Goal: Information Seeking & Learning: Learn about a topic

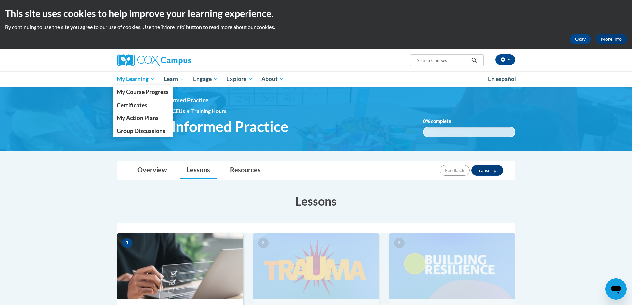
click at [124, 77] on span "My Learning" at bounding box center [136, 79] width 38 height 8
click at [141, 93] on span "My Course Progress" at bounding box center [143, 91] width 52 height 7
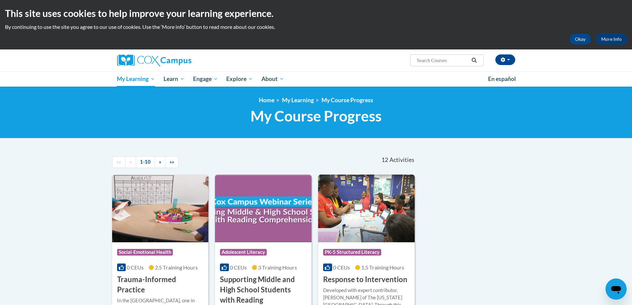
click at [141, 90] on div "<en>Home</en><fr>Accueil</fr><de>Zuhause</de><it>Casa</it><es>Casa</es><pt>Casa…" at bounding box center [316, 113] width 632 height 52
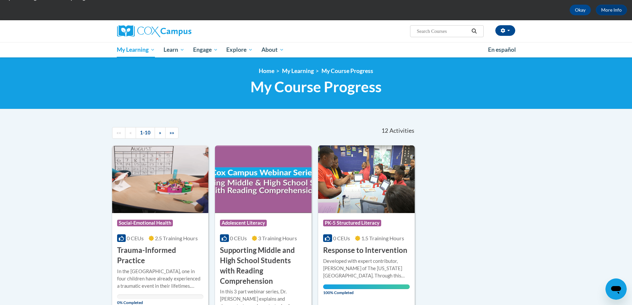
scroll to position [66, 0]
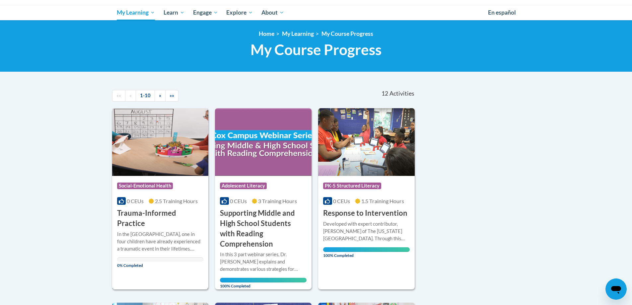
click at [178, 184] on div "Course Category: Social-Emotional Health" at bounding box center [160, 186] width 87 height 15
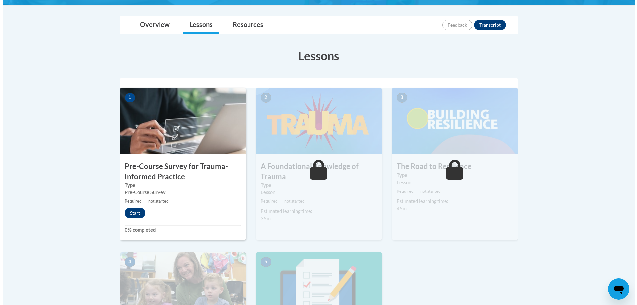
scroll to position [166, 0]
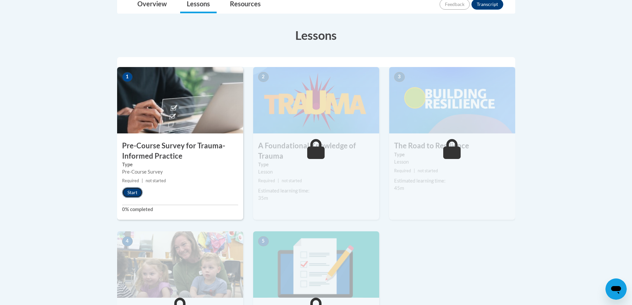
click at [127, 195] on button "Start" at bounding box center [132, 192] width 21 height 11
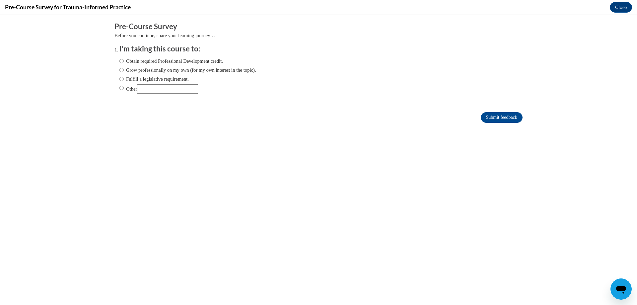
scroll to position [0, 0]
drag, startPoint x: 145, startPoint y: 68, endPoint x: 164, endPoint y: 72, distance: 19.3
click at [145, 69] on label "Grow professionally on my own (for my own interest in the topic)." at bounding box center [187, 69] width 137 height 7
click at [124, 69] on input "Grow professionally on my own (for my own interest in the topic)." at bounding box center [121, 69] width 4 height 7
radio input "true"
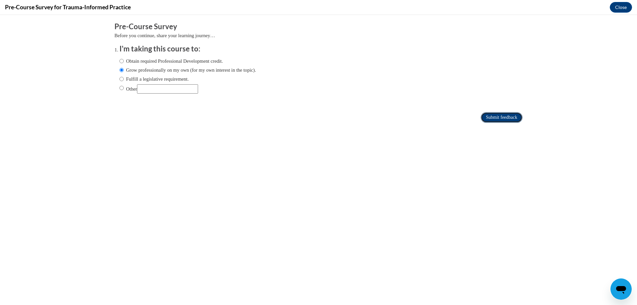
click at [498, 118] on input "Submit feedback" at bounding box center [502, 117] width 42 height 11
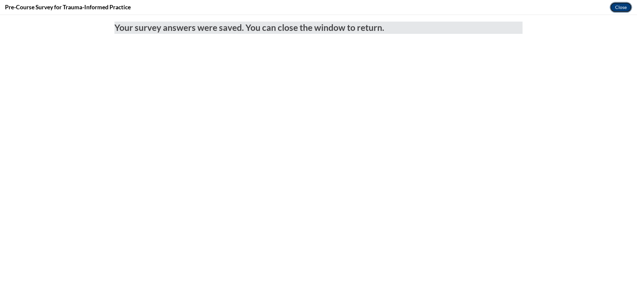
click at [628, 8] on button "Close" at bounding box center [621, 7] width 22 height 11
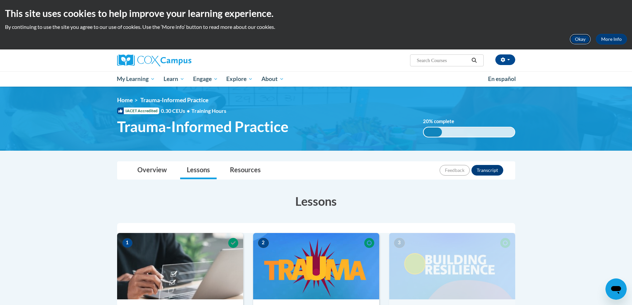
click at [581, 40] on button "Okay" at bounding box center [580, 39] width 21 height 11
